Goal: Information Seeking & Learning: Learn about a topic

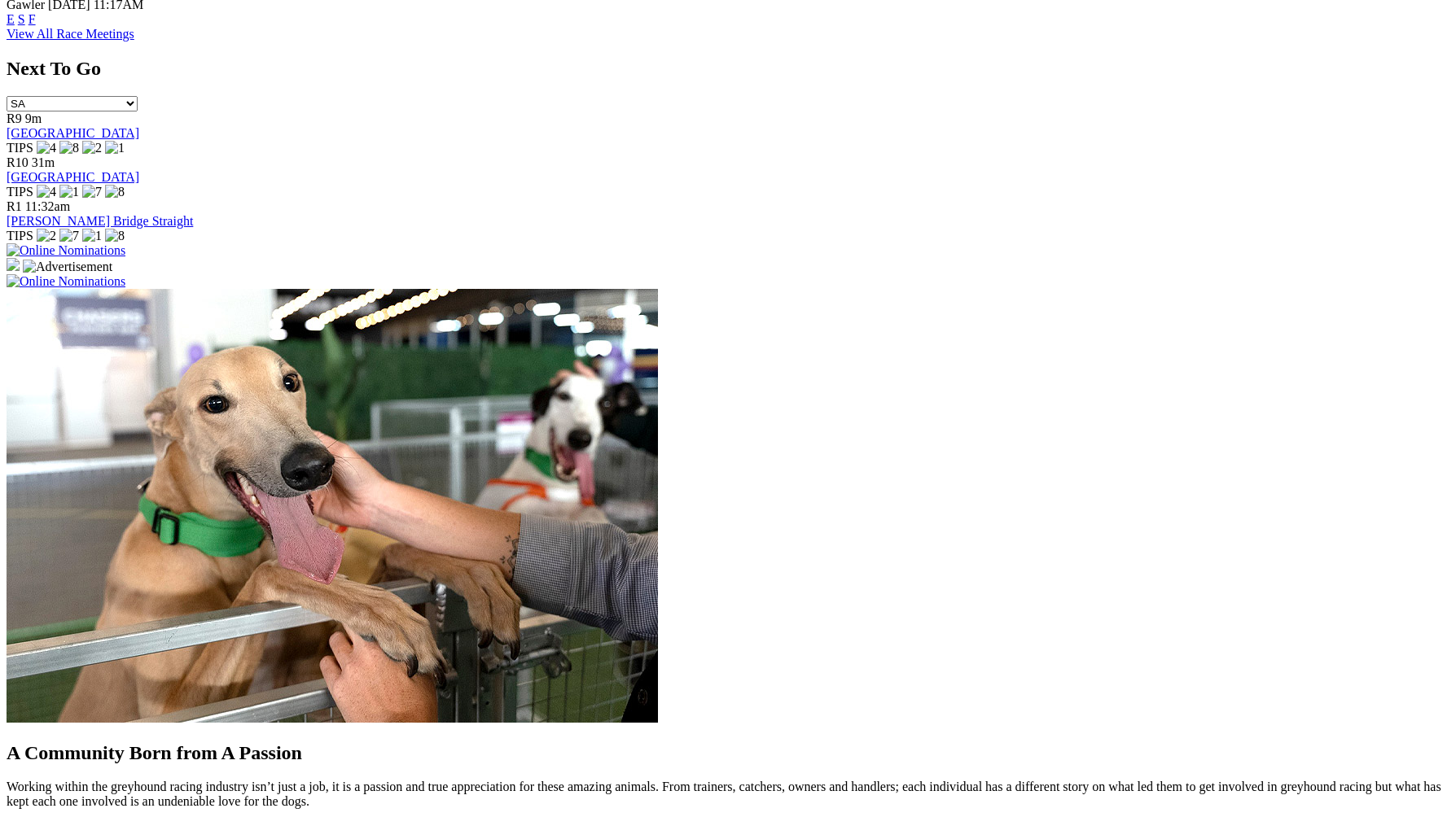
scroll to position [953, 0]
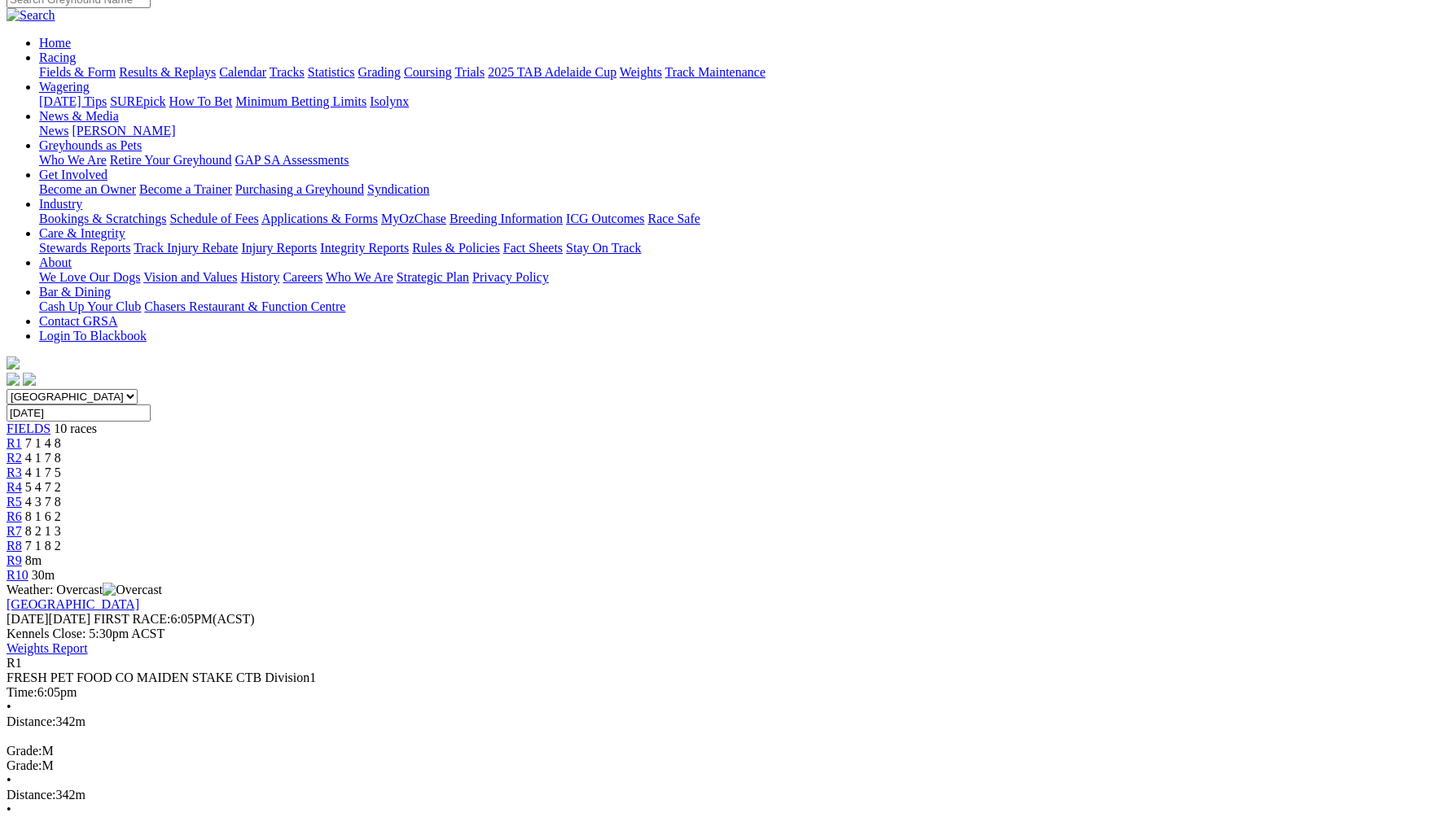
scroll to position [135, 0]
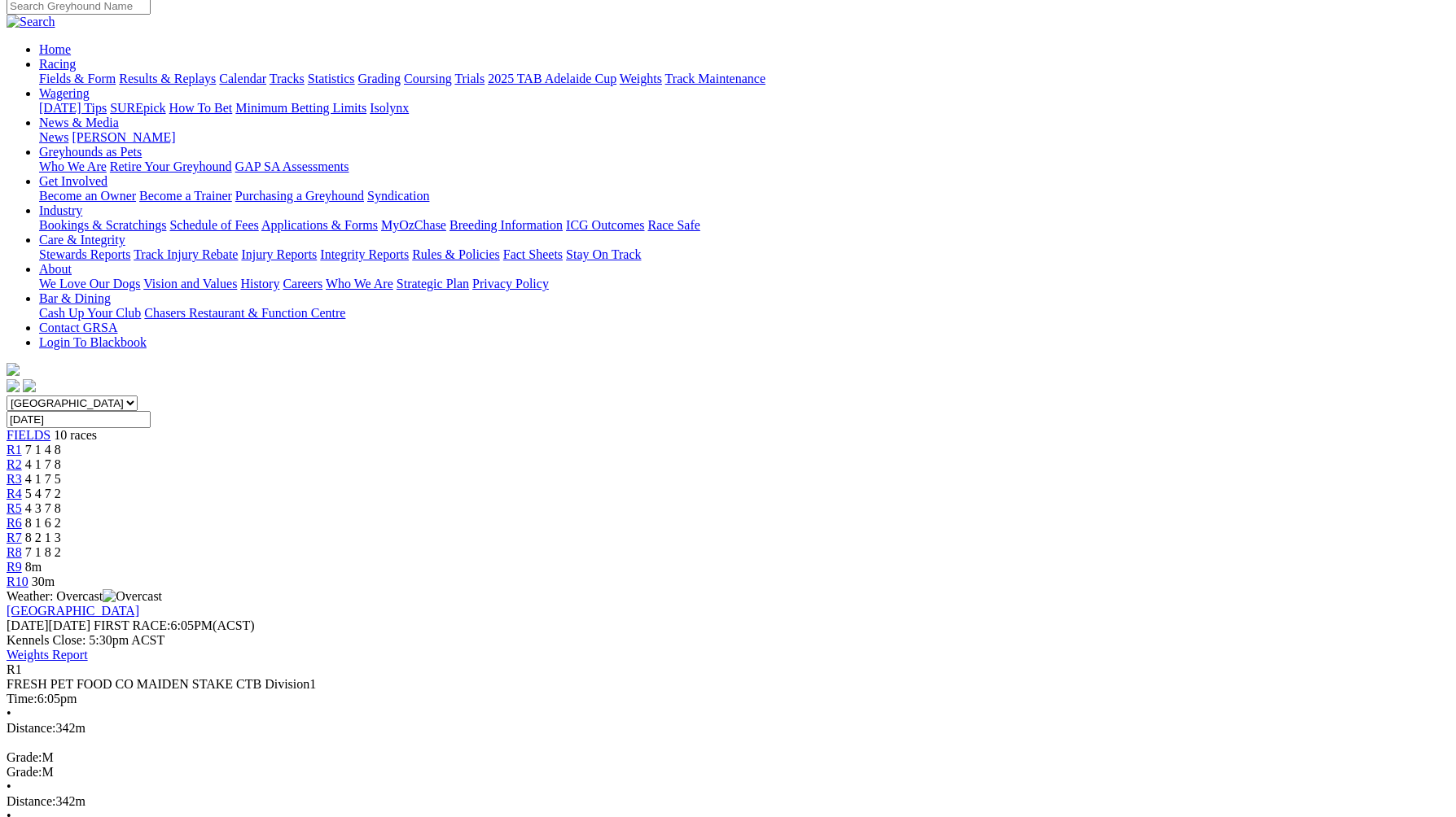
click at [61, 457] on span "4 1 7 8" at bounding box center [43, 464] width 36 height 14
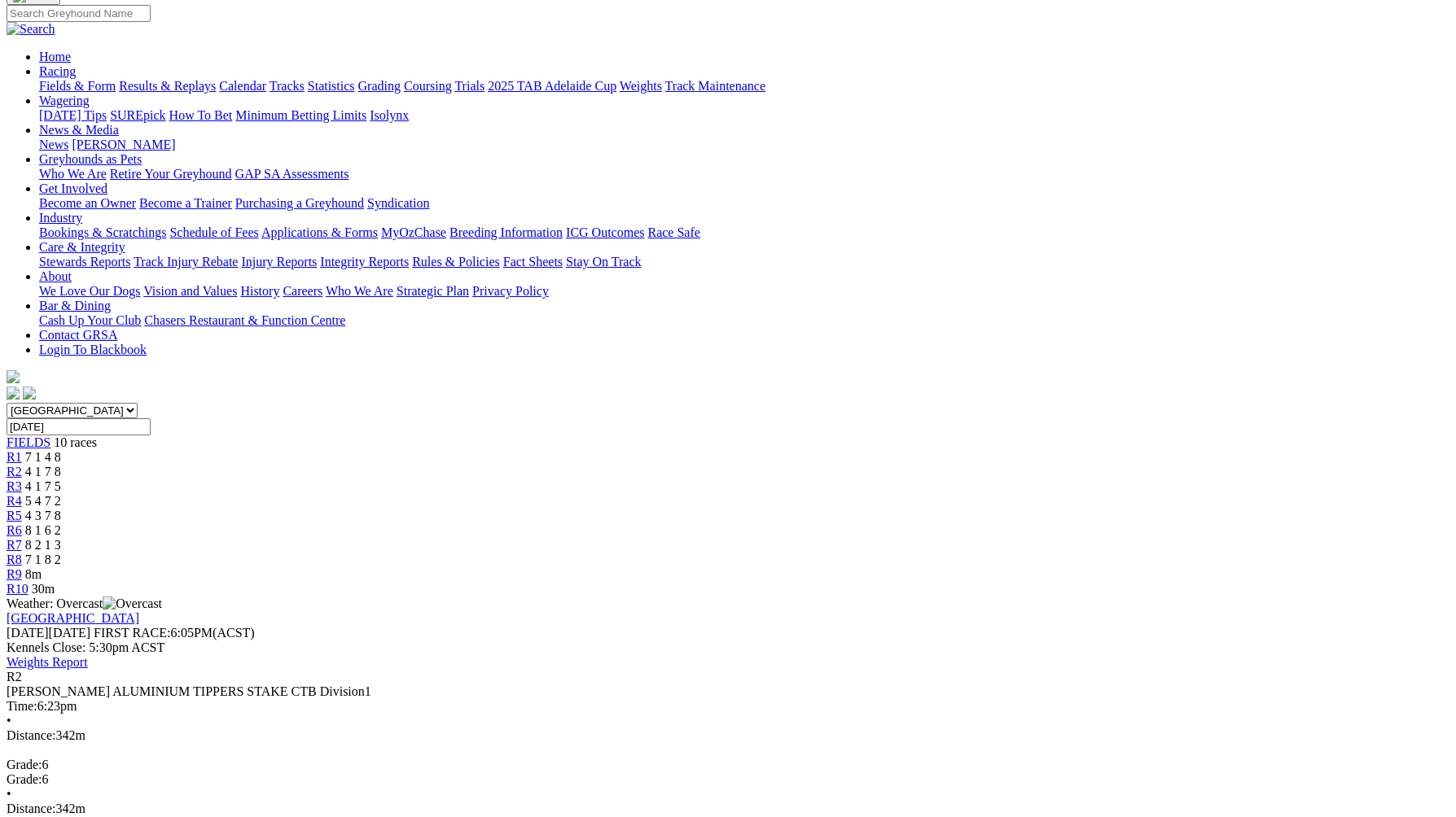
scroll to position [127, 0]
click at [61, 481] on span "4 1 7 5" at bounding box center [43, 488] width 36 height 14
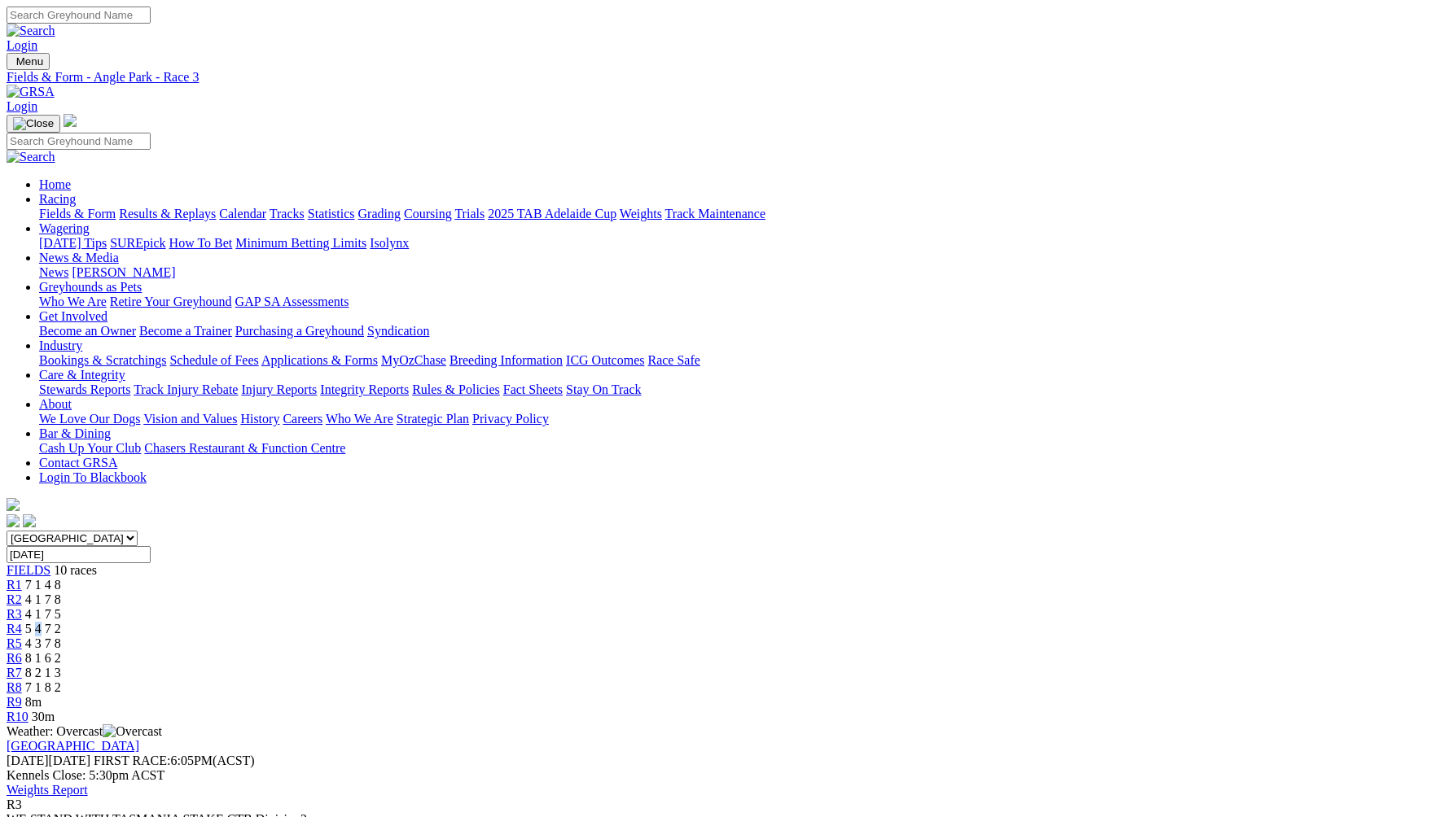
click at [647, 622] on div "R4 5 4 7 2" at bounding box center [728, 629] width 1443 height 15
click at [61, 622] on span "5 4 7 2" at bounding box center [43, 628] width 36 height 14
click at [61, 578] on span "7 1 4 8" at bounding box center [43, 585] width 36 height 14
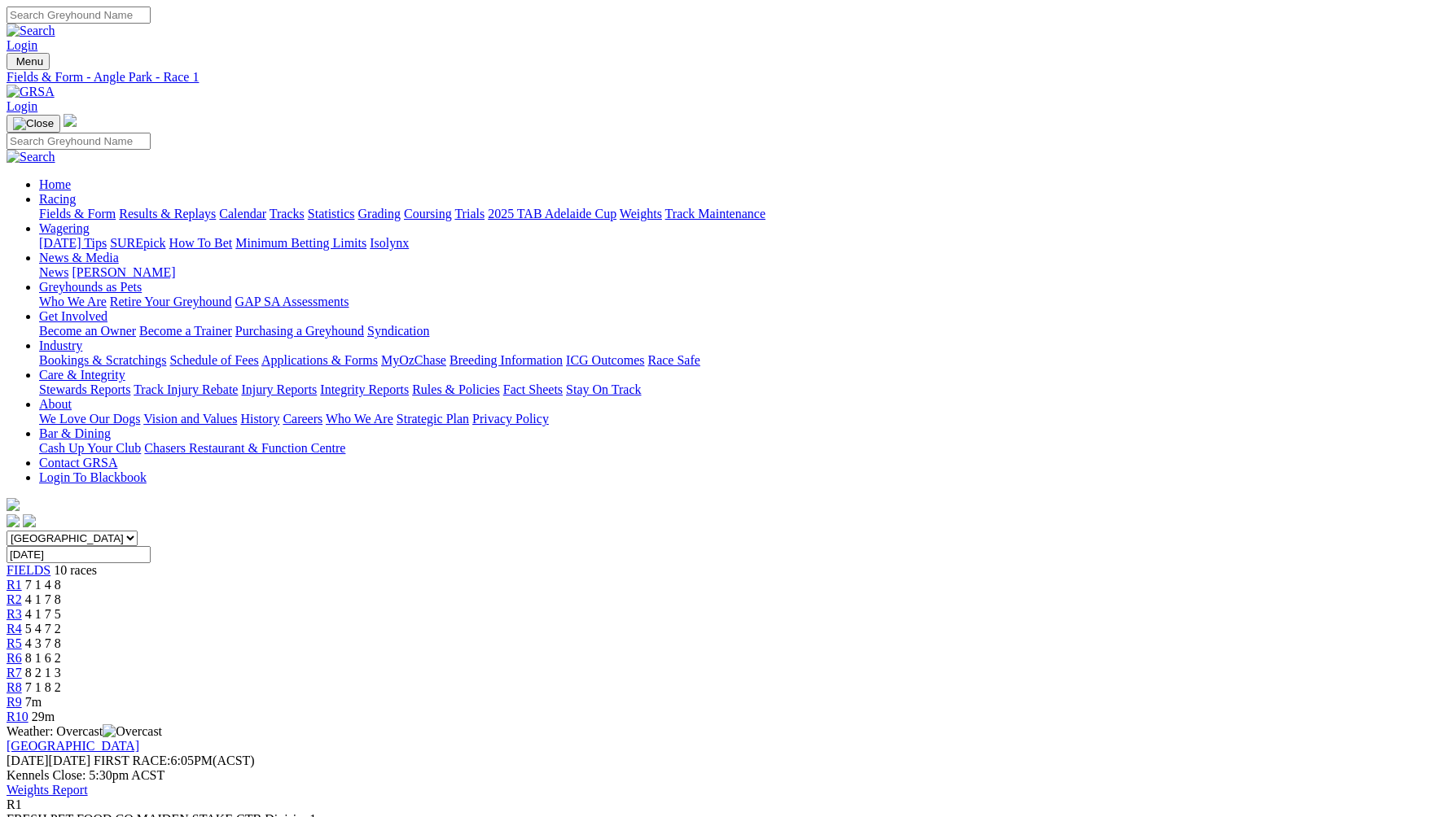
click at [61, 593] on span "4 1 7 8" at bounding box center [43, 600] width 36 height 14
click at [61, 607] on span "4 1 7 5" at bounding box center [43, 614] width 36 height 14
click at [61, 622] on span "5 4 7 2" at bounding box center [43, 628] width 36 height 14
click at [61, 637] on span "4 3 7 8" at bounding box center [43, 643] width 36 height 14
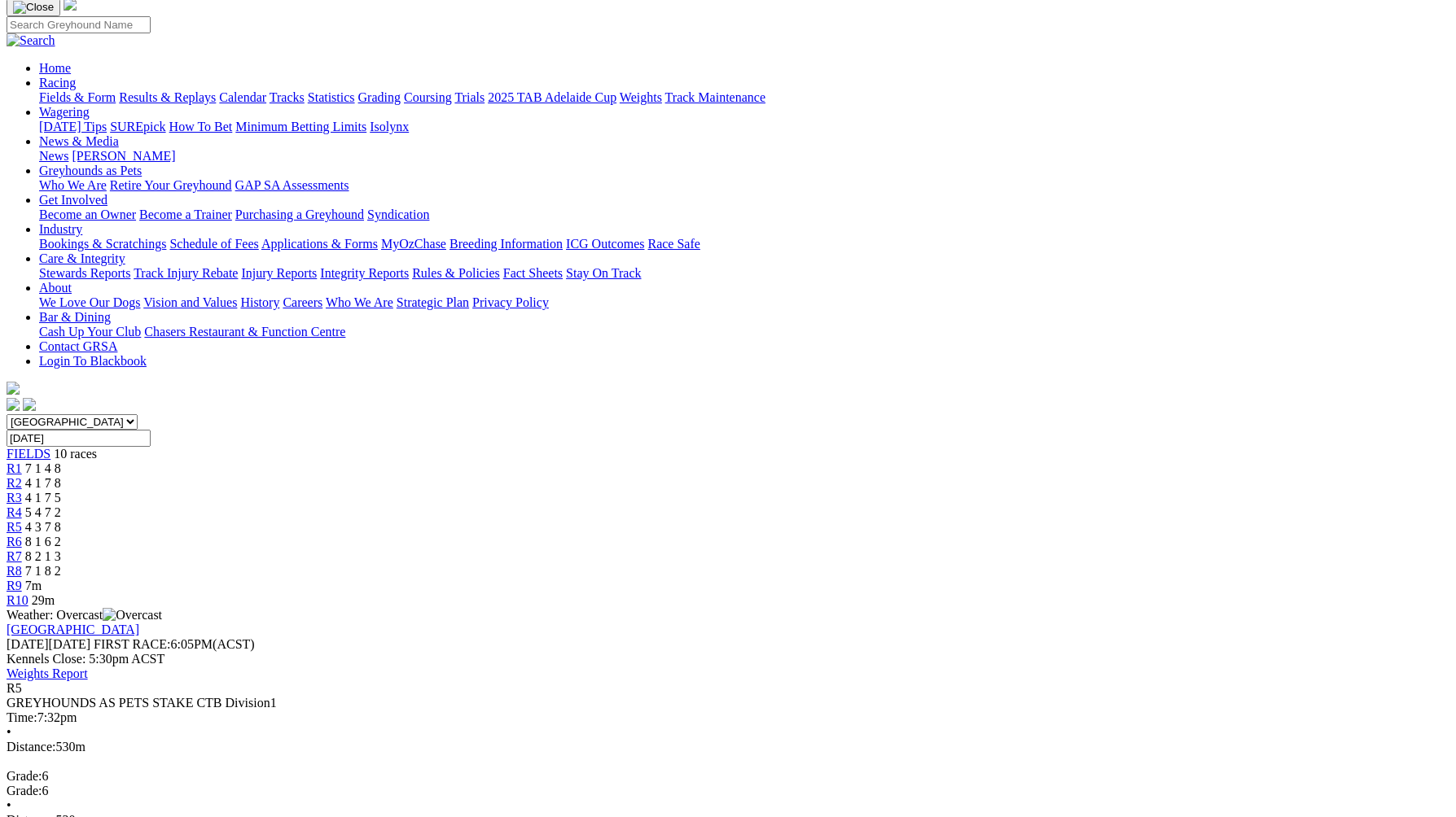
scroll to position [112, 0]
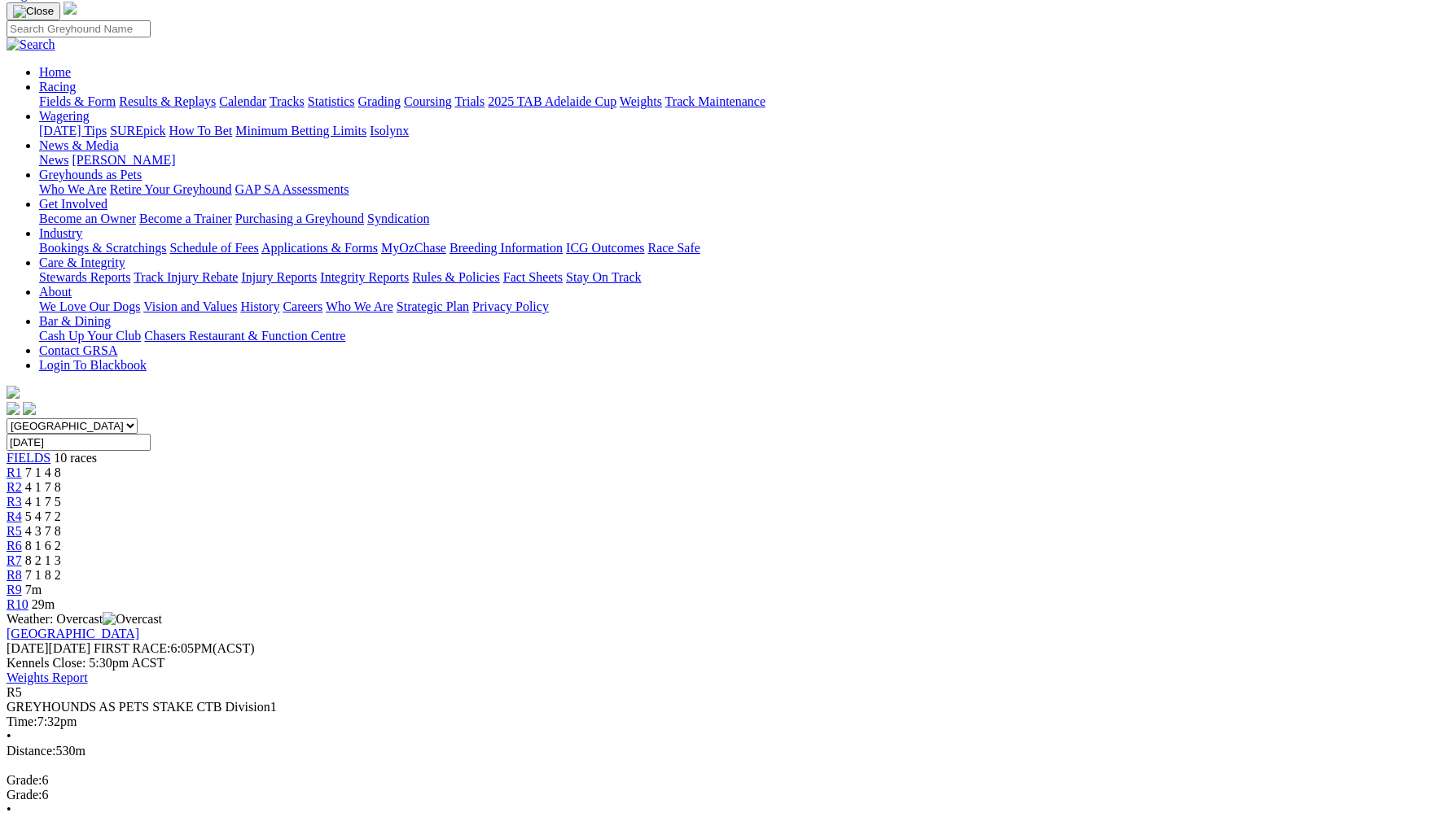
click at [61, 539] on span "8 1 6 2" at bounding box center [43, 546] width 36 height 14
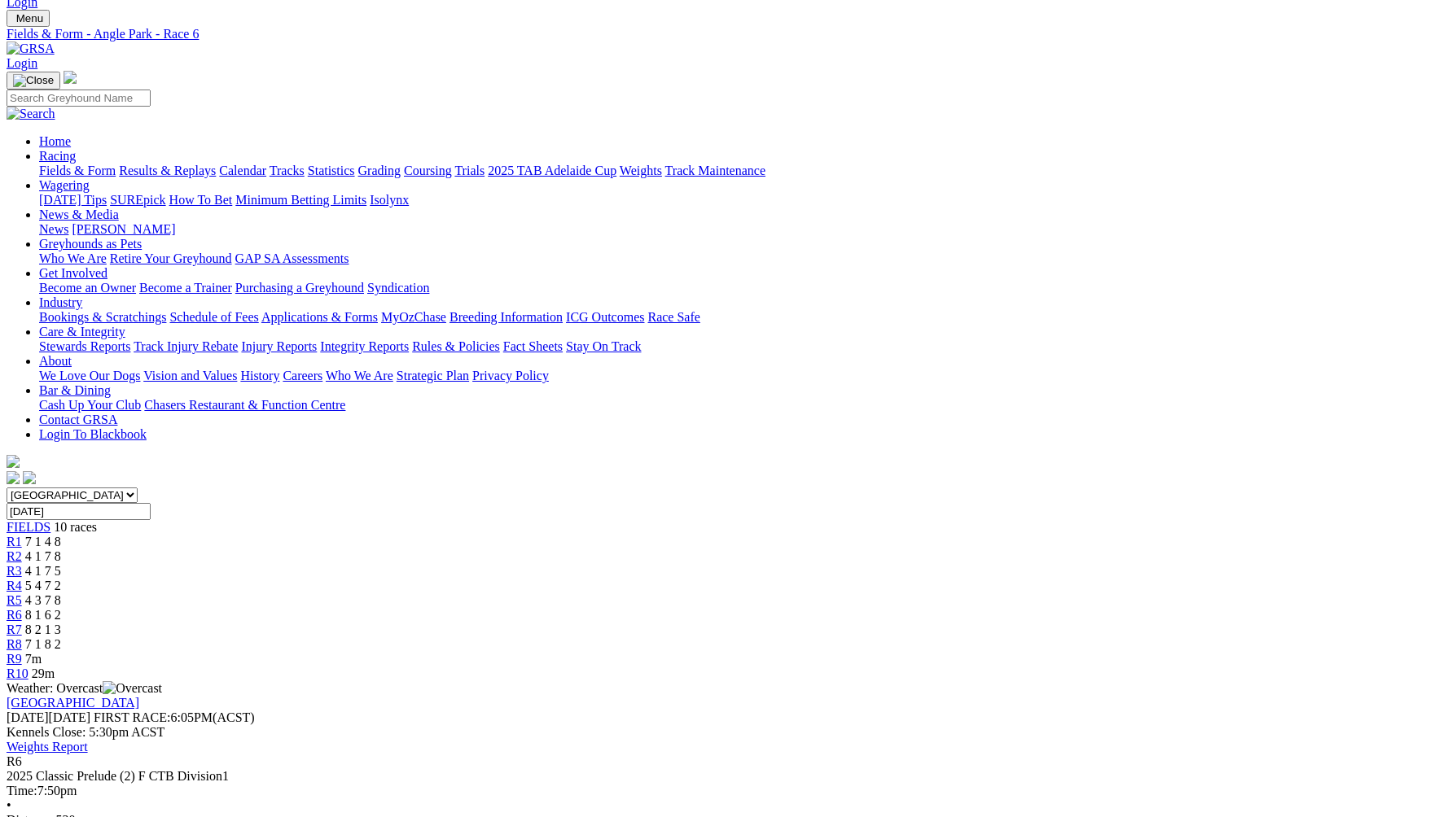
scroll to position [22, 0]
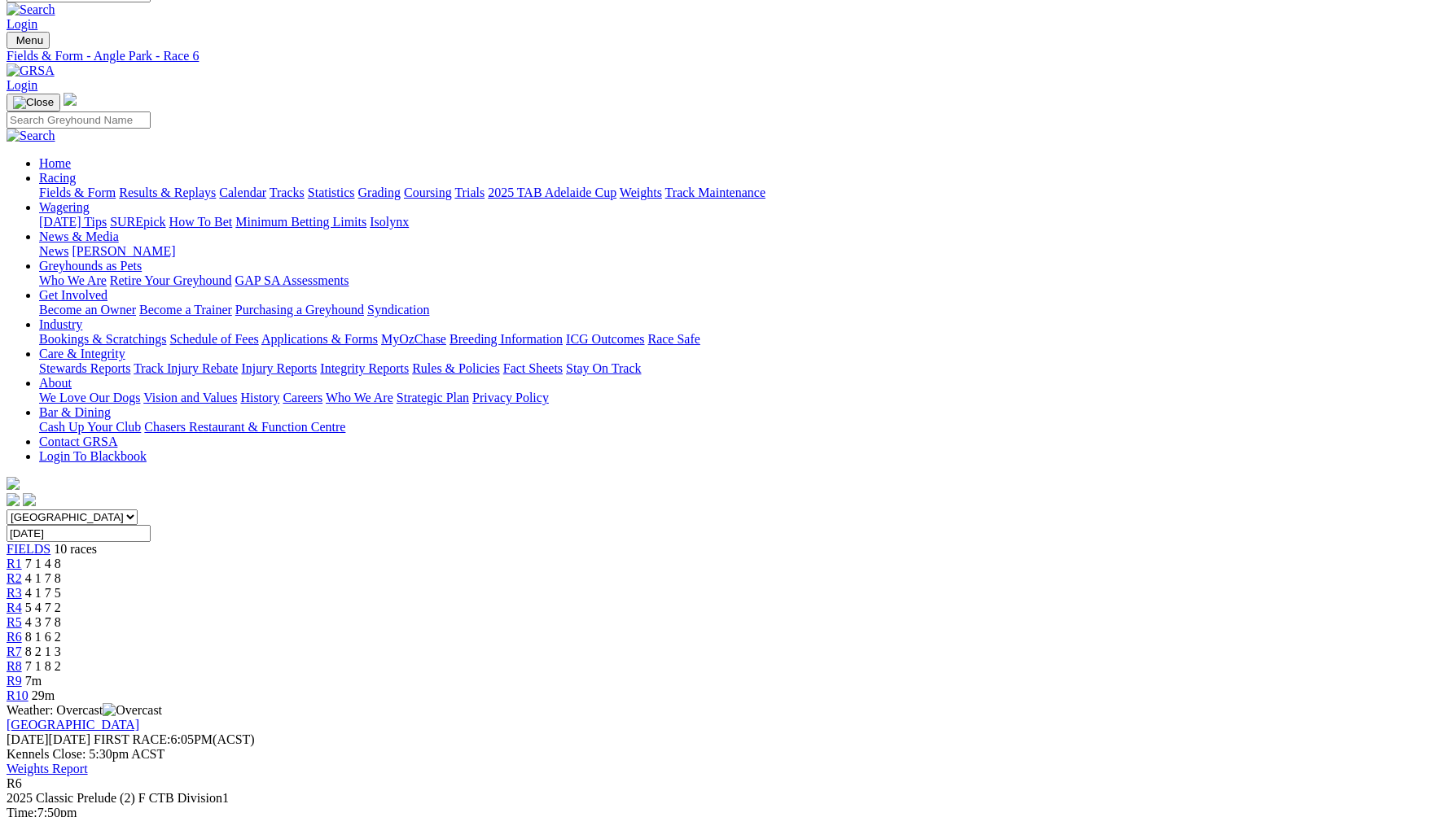
click at [927, 645] on div "R7 8 2 1 3" at bounding box center [728, 652] width 1443 height 15
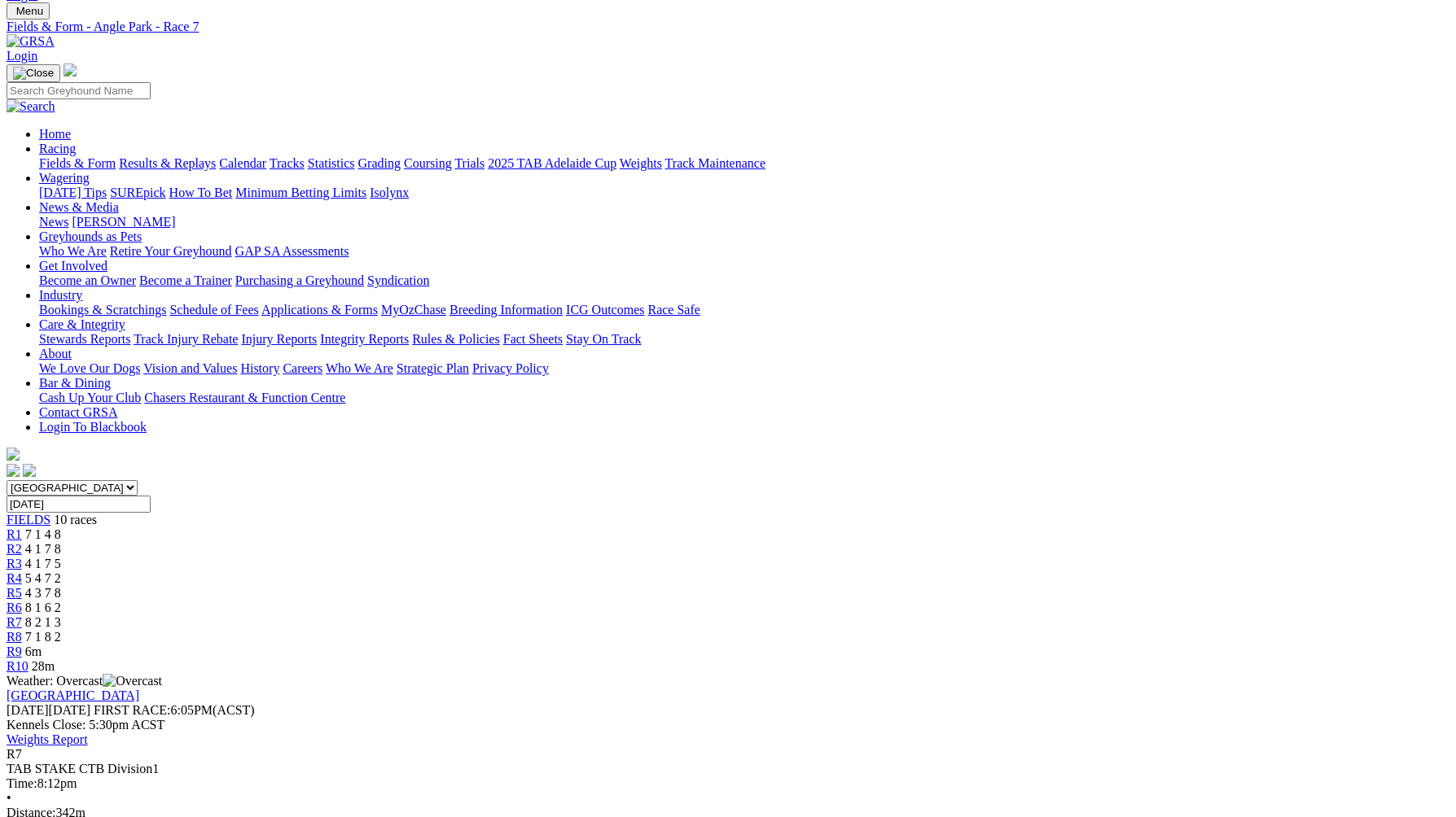
scroll to position [33, 0]
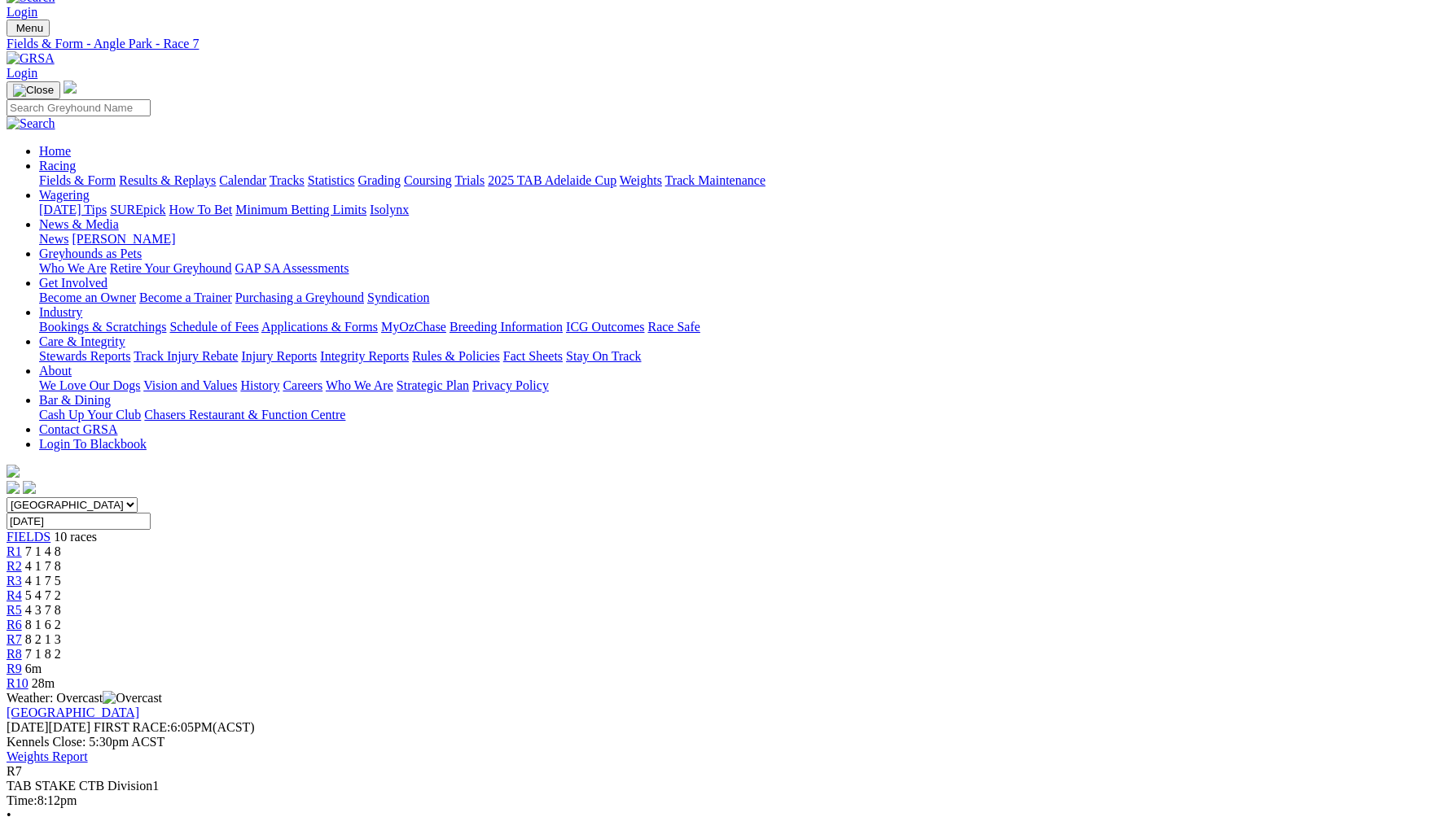
click at [1009, 647] on div "R8 7 1 8 2" at bounding box center [728, 654] width 1443 height 15
